Goal: Information Seeking & Learning: Learn about a topic

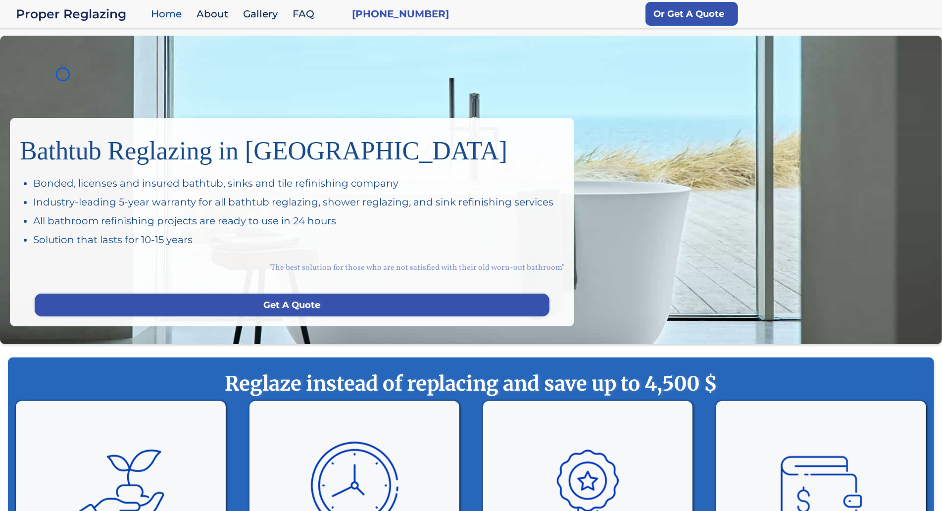
click at [63, 74] on div "Bathtub Reglazing in San Francisco Bonded, licenses and insured bathtub, sinks …" at bounding box center [471, 190] width 942 height 308
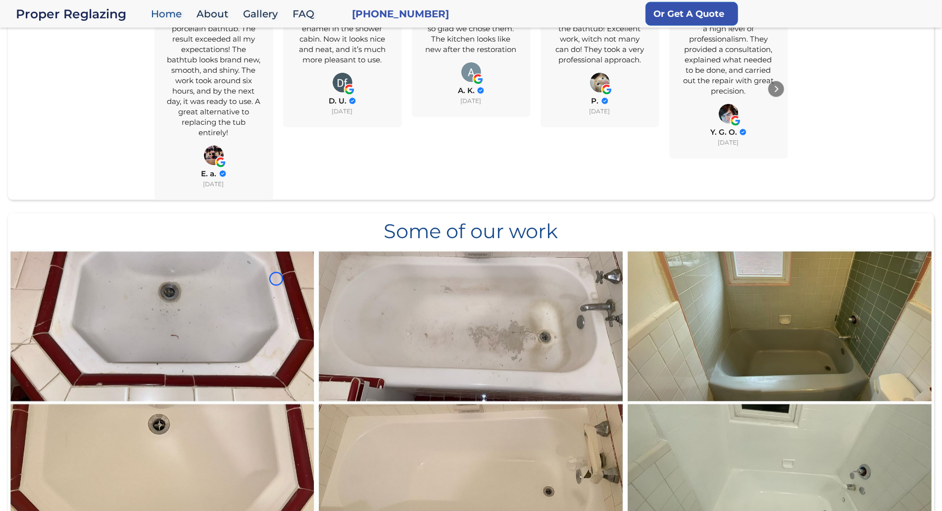
scroll to position [894, 0]
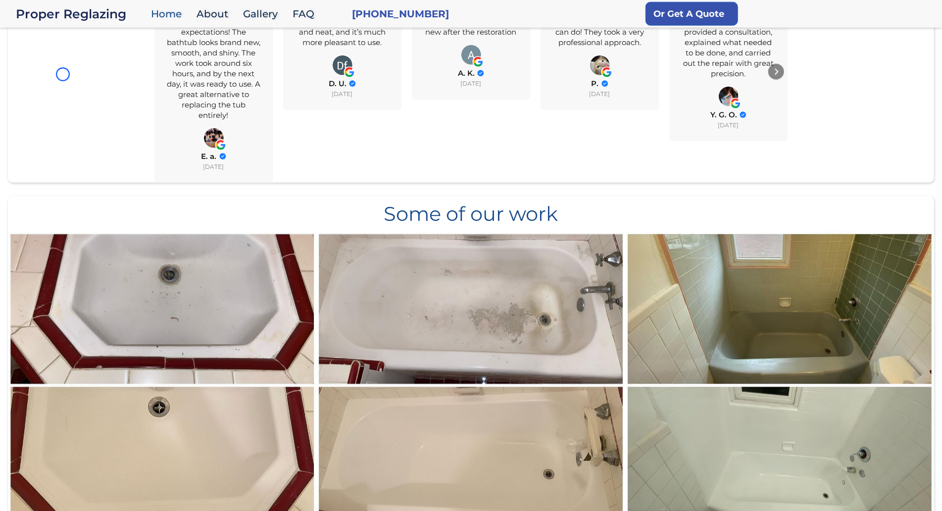
click at [63, 74] on div "All Reviews 4.8 Yelp 4.3 Google 5.0 Overall Rating 4.8 (84) I contacted this co…" at bounding box center [471, 28] width 926 height 308
click at [51, 85] on div "All Reviews 4.8 Yelp 4.3 Google 5.0 Overall Rating 4.8 (84) I contacted this co…" at bounding box center [471, 28] width 926 height 308
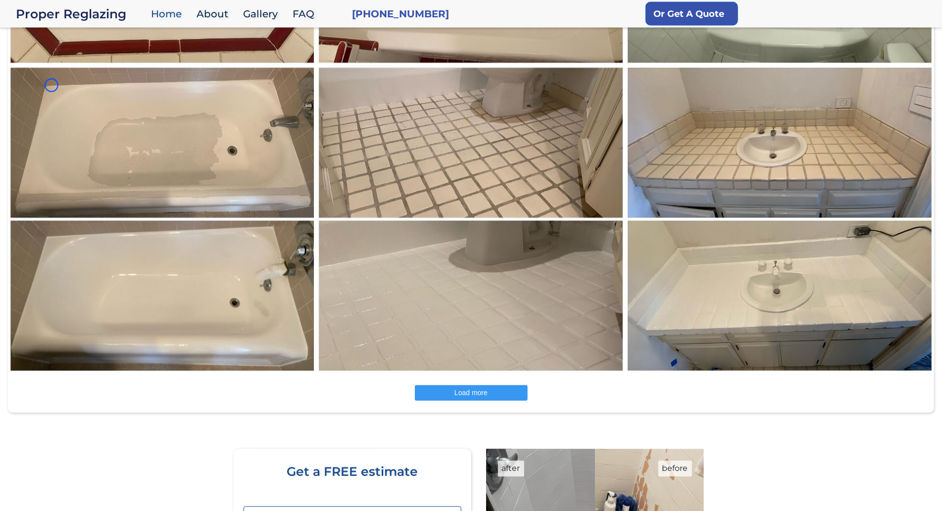
click at [51, 85] on img at bounding box center [162, 219] width 310 height 309
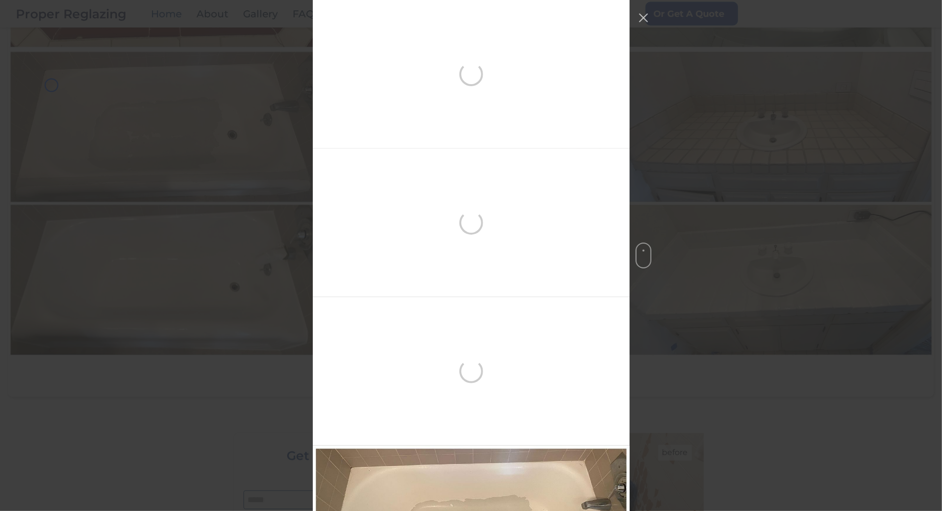
scroll to position [446, 0]
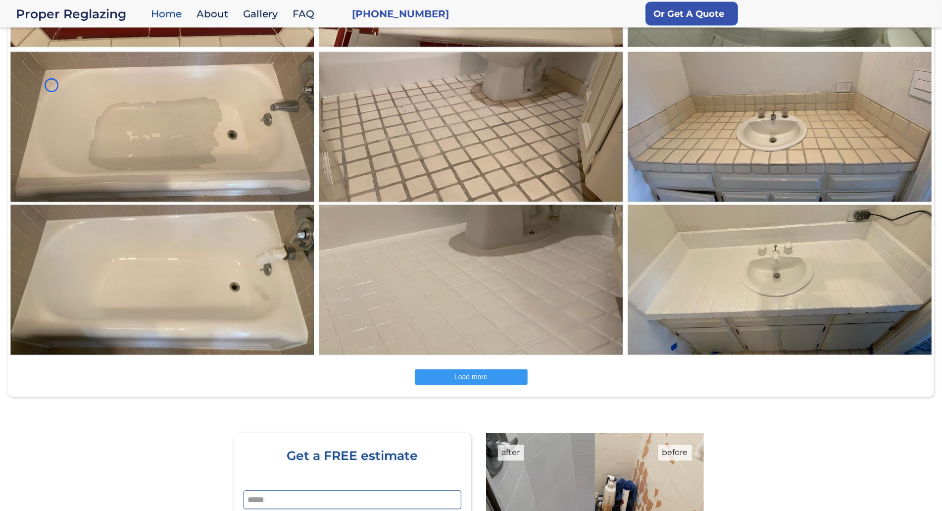
click at [92, 66] on img at bounding box center [162, 204] width 310 height 309
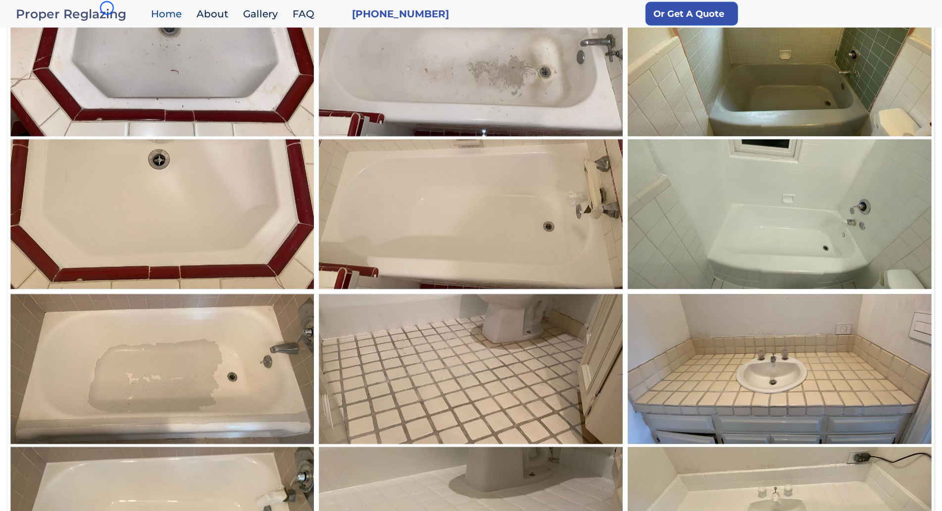
click at [107, 8] on div "Proper Reglazing" at bounding box center [81, 14] width 130 height 14
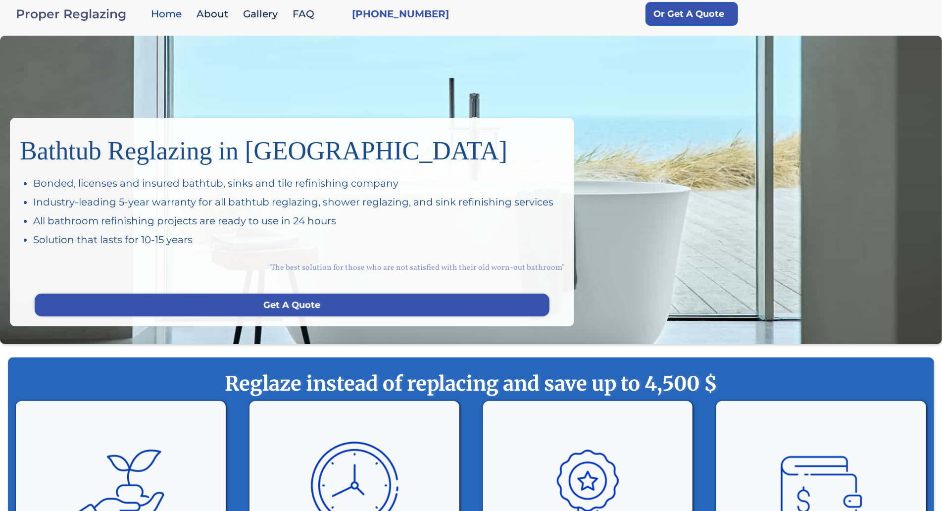
click at [107, 8] on div "Proper Reglazing" at bounding box center [81, 14] width 130 height 14
click at [88, 70] on div "Bathtub Reglazing in [GEOGRAPHIC_DATA] Bonded, licenses and insured bathtub, si…" at bounding box center [471, 190] width 942 height 308
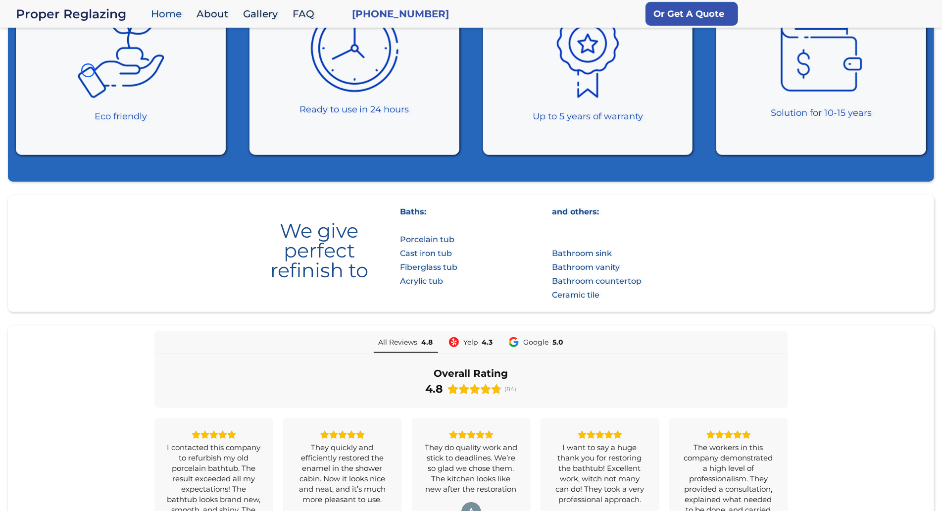
scroll to position [455, 0]
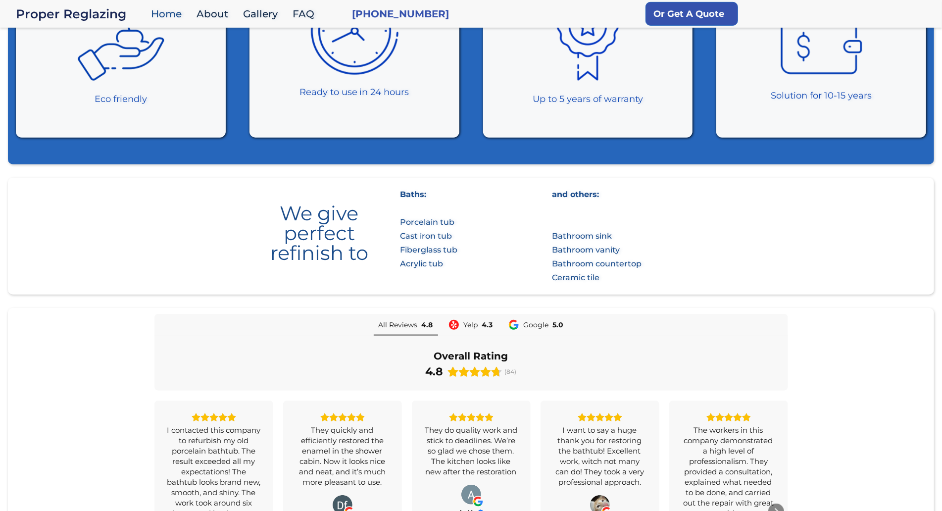
click at [88, 70] on img at bounding box center [120, 30] width 89 height 104
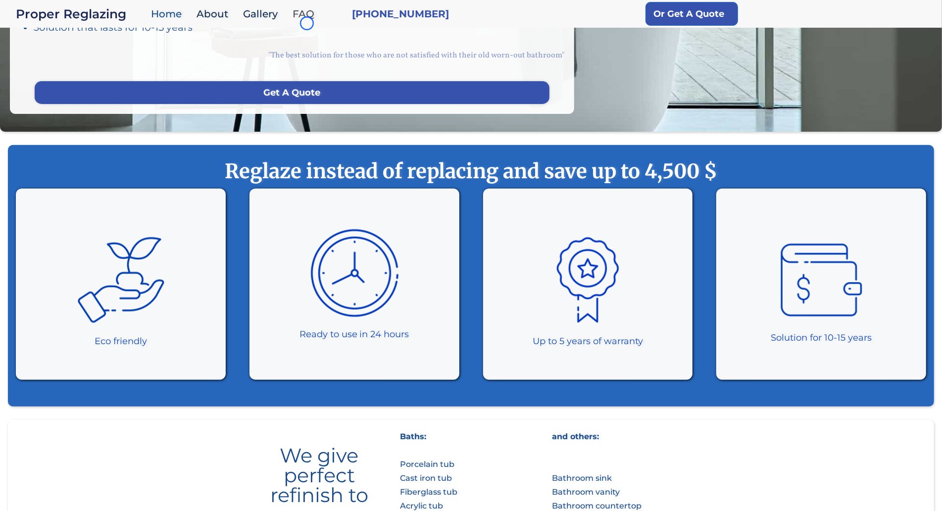
click at [307, 23] on link "FAQ" at bounding box center [306, 13] width 37 height 21
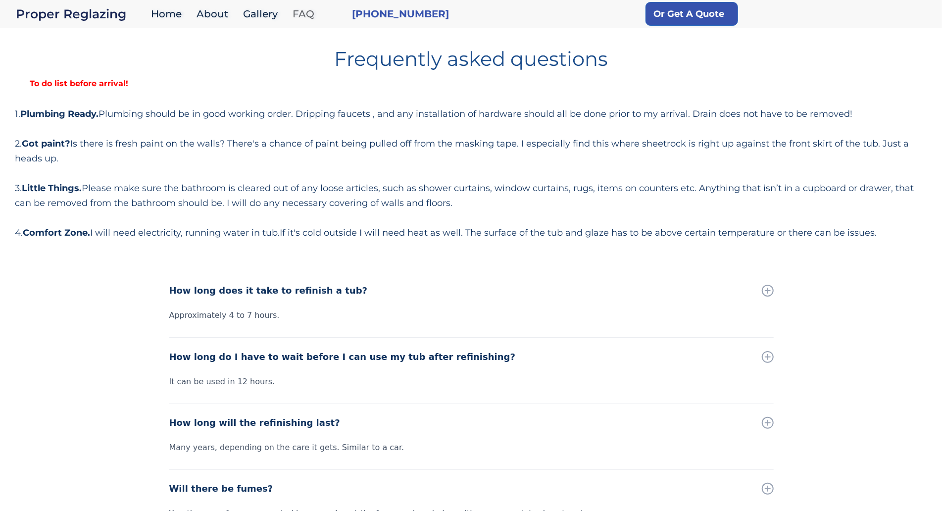
click at [307, 23] on link "FAQ" at bounding box center [306, 13] width 37 height 21
click at [89, 94] on div "Frequently asked questions To do list before arrival! 1. Plumbing Ready. Plumbi…" at bounding box center [471, 140] width 912 height 199
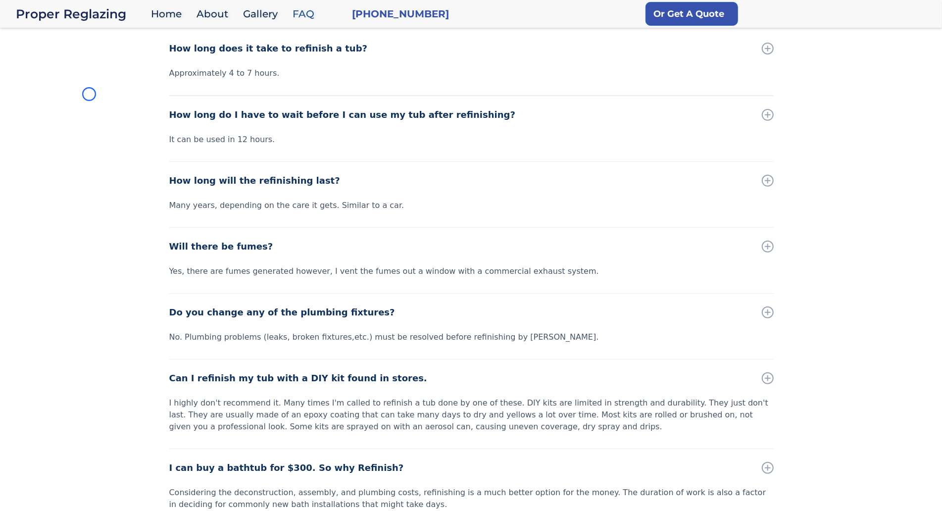
scroll to position [309, 0]
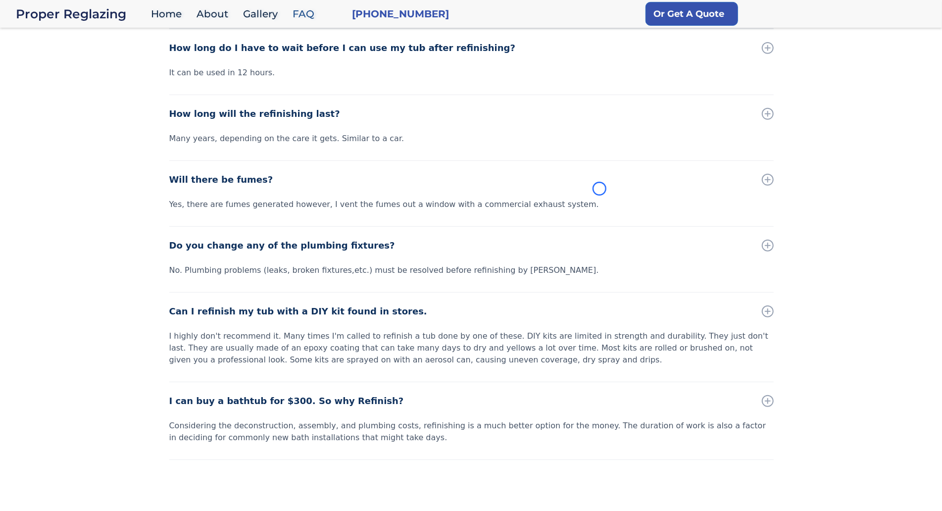
click at [89, 94] on div "How long does it take to refinish a tub? Approximately 4 to 7 hours. How long d…" at bounding box center [471, 239] width 942 height 553
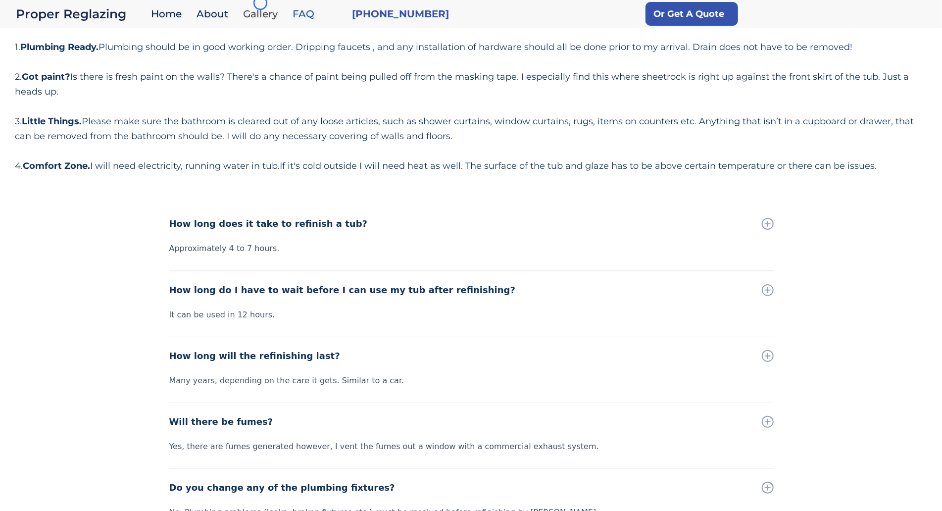
click at [260, 3] on link "Gallery" at bounding box center [263, 13] width 50 height 21
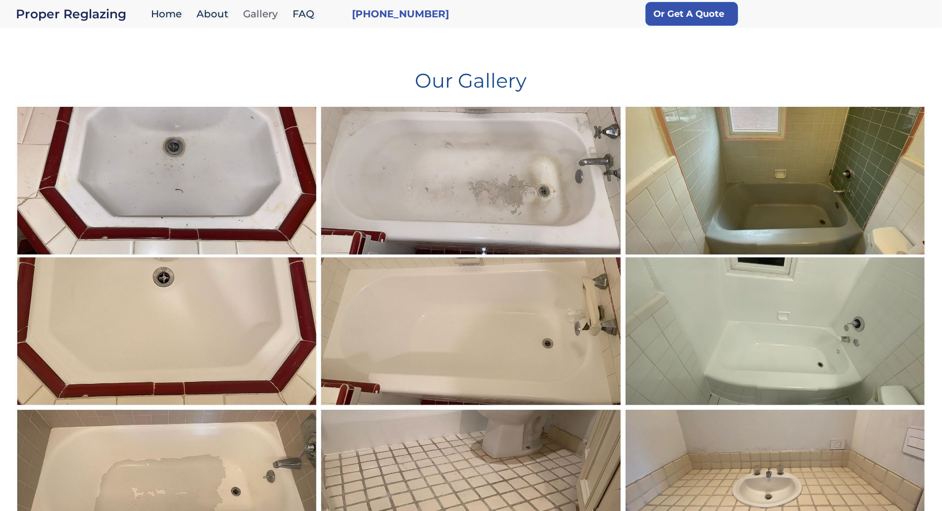
click at [260, 3] on link "Gallery" at bounding box center [263, 13] width 50 height 21
click at [51, 91] on div "Our Gallery" at bounding box center [471, 72] width 912 height 63
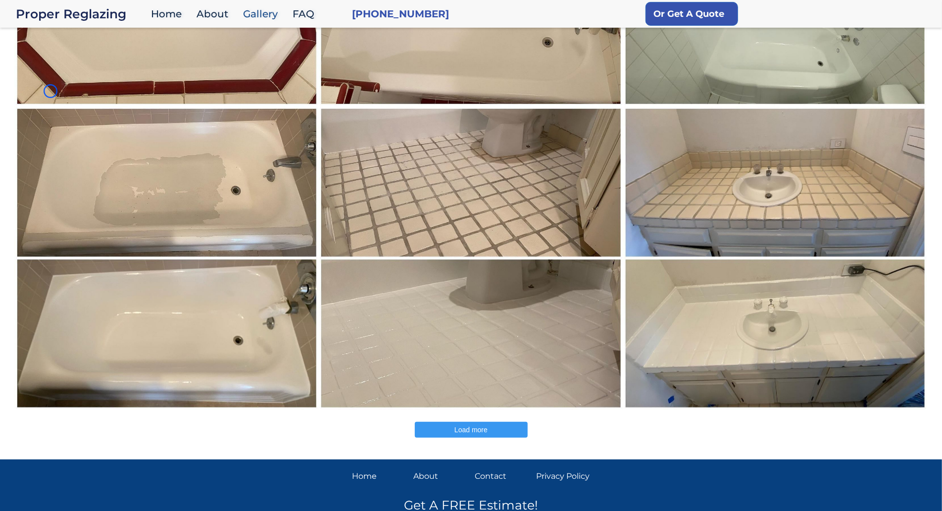
click at [51, 106] on img at bounding box center [166, 258] width 305 height 304
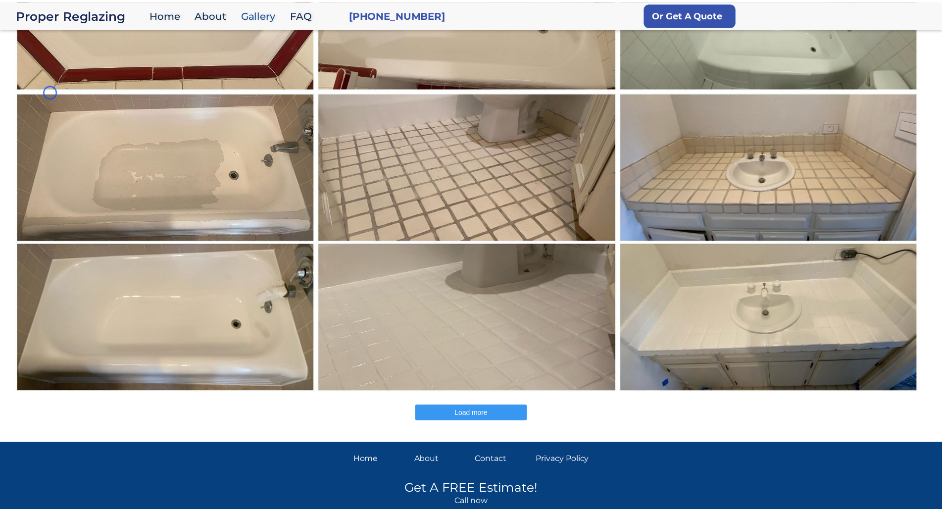
scroll to position [446, 0]
